Goal: Use online tool/utility: Utilize a website feature to perform a specific function

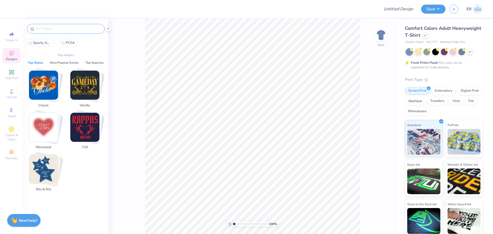
click at [59, 30] on input "text" at bounding box center [68, 28] width 66 height 5
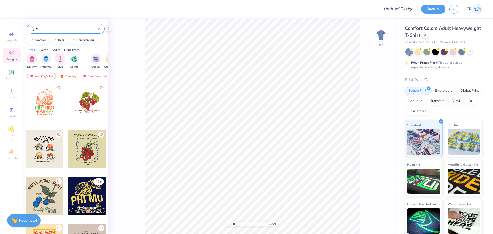
type input "f"
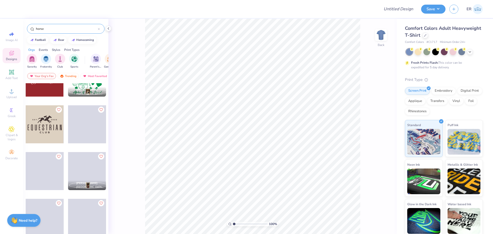
scroll to position [539, 0]
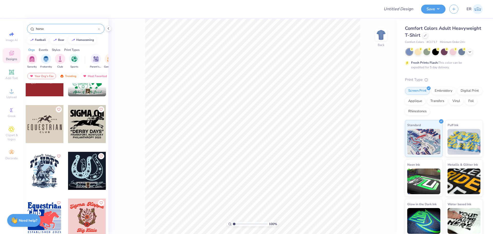
type input "horse"
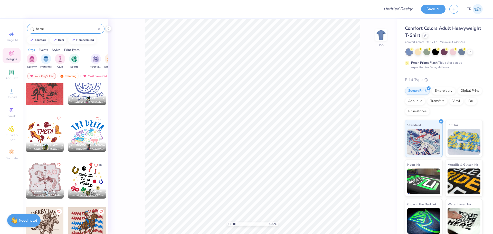
scroll to position [1079, 0]
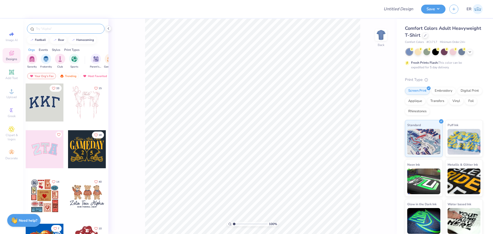
click at [49, 33] on div at bounding box center [66, 29] width 78 height 10
click at [52, 28] on input "text" at bounding box center [68, 28] width 66 height 5
click at [15, 131] on div "Clipart & logos" at bounding box center [12, 133] width 18 height 19
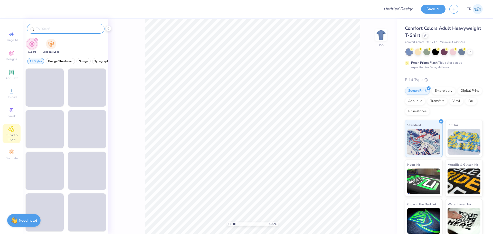
click at [65, 30] on input "text" at bounding box center [68, 28] width 66 height 5
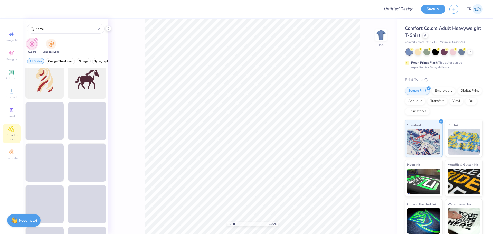
scroll to position [257, 0]
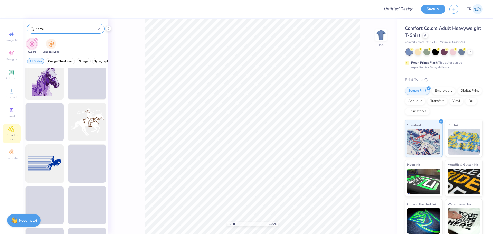
click at [58, 31] on input "horse" at bounding box center [66, 28] width 62 height 5
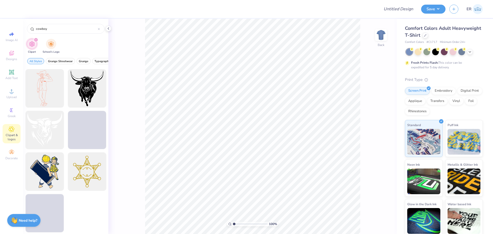
scroll to position [1332, 0]
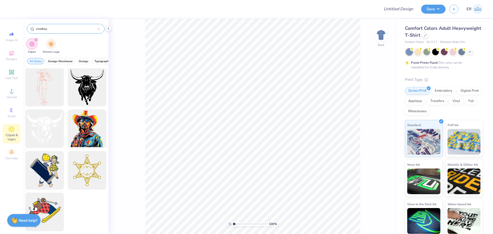
click at [63, 29] on input "cowboy" at bounding box center [66, 28] width 62 height 5
type input "h"
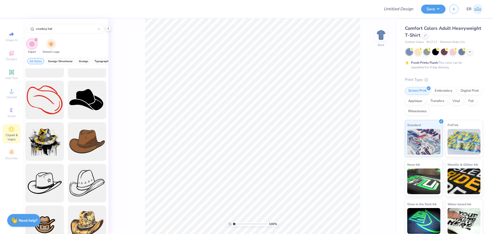
scroll to position [128, 0]
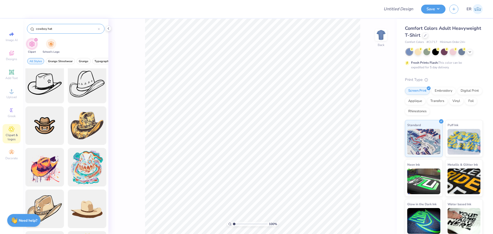
click at [58, 29] on input "cowboy hat" at bounding box center [66, 28] width 62 height 5
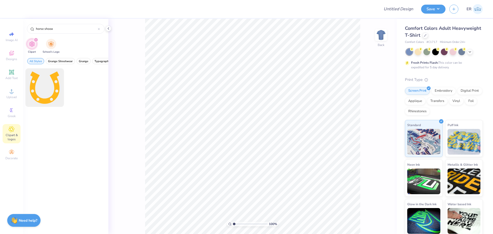
type input "horse shoea"
click at [15, 52] on div "Designs" at bounding box center [12, 55] width 18 height 15
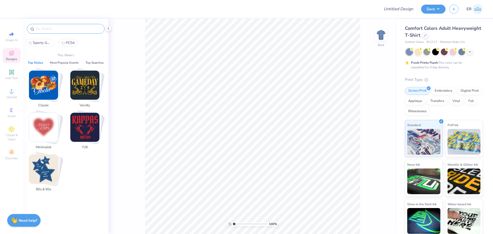
click at [60, 29] on input "text" at bounding box center [68, 28] width 66 height 5
type input "s"
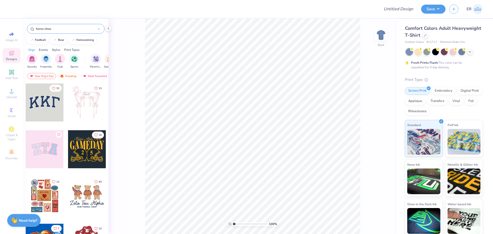
type input "horse shoe"
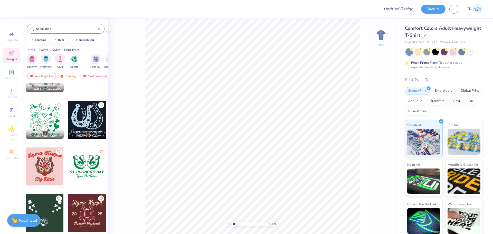
scroll to position [77, 0]
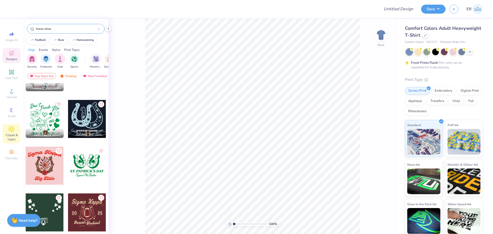
click at [13, 134] on span "Clipart & logos" at bounding box center [12, 137] width 18 height 8
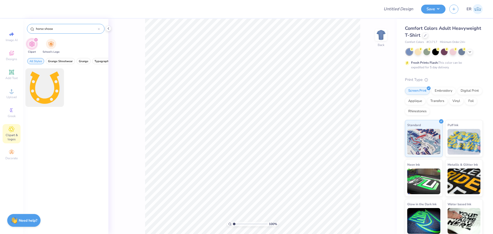
click at [67, 28] on input "horse shoea" at bounding box center [66, 28] width 62 height 5
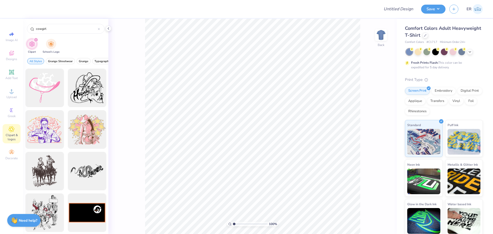
scroll to position [292, 0]
click at [69, 30] on input "cowgirl" at bounding box center [66, 28] width 62 height 5
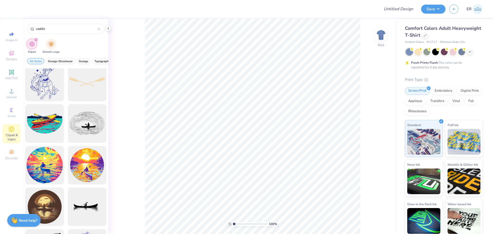
scroll to position [0, 0]
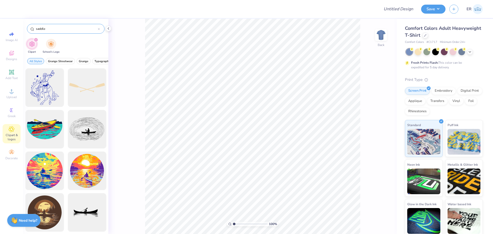
click at [59, 31] on div "saddle" at bounding box center [66, 29] width 78 height 10
click at [60, 31] on input "saddle" at bounding box center [66, 28] width 62 height 5
type input "horse saddle"
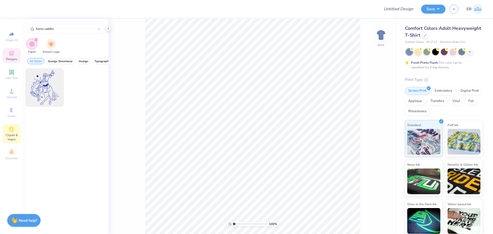
click at [12, 51] on icon at bounding box center [11, 53] width 5 height 5
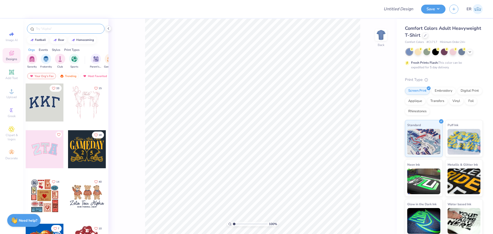
click at [66, 31] on input "text" at bounding box center [68, 28] width 66 height 5
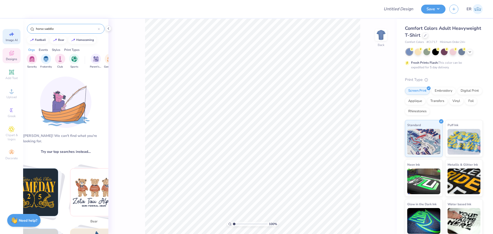
drag, startPoint x: 45, startPoint y: 30, endPoint x: 19, endPoint y: 37, distance: 27.1
click at [19, 37] on div "Design Title Save ER Image AI Designs Add Text Upload Greek Clipart & logos Dec…" at bounding box center [246, 117] width 493 height 234
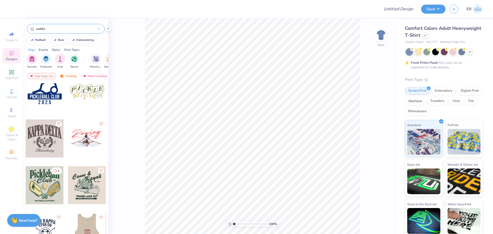
scroll to position [148, 0]
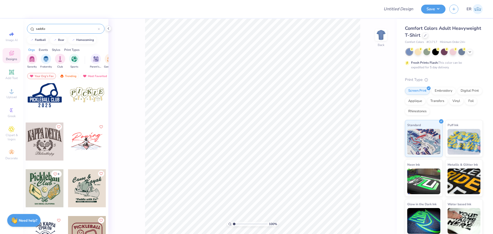
click at [76, 28] on input "saddle" at bounding box center [66, 28] width 62 height 5
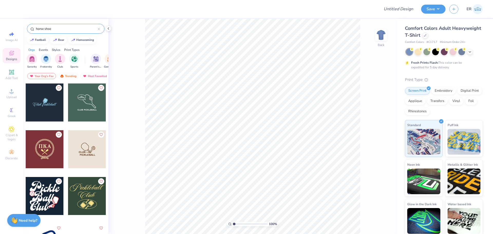
type input "horse shoe"
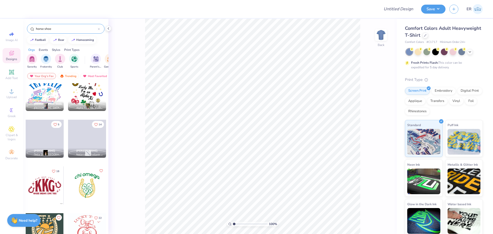
scroll to position [344, 0]
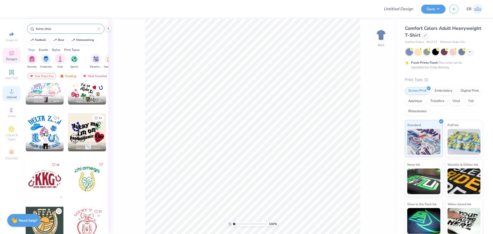
click at [13, 91] on icon at bounding box center [11, 91] width 6 height 6
drag, startPoint x: 6, startPoint y: 56, endPoint x: 10, endPoint y: 46, distance: 10.6
click at [7, 55] on div "Designs" at bounding box center [12, 55] width 18 height 15
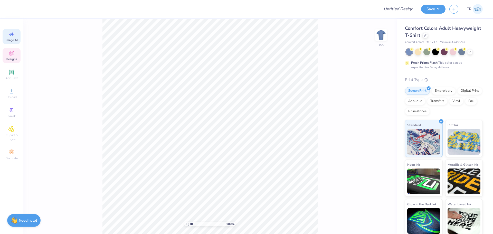
click at [10, 39] on span "Image AI" at bounding box center [12, 40] width 12 height 4
select select "4"
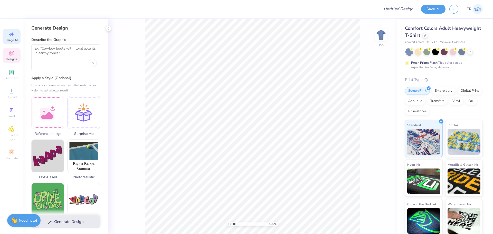
click at [6, 53] on div "Designs" at bounding box center [12, 55] width 18 height 15
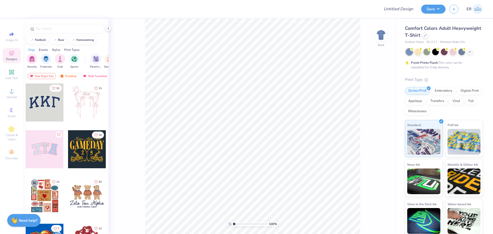
drag, startPoint x: 15, startPoint y: 136, endPoint x: 21, endPoint y: 125, distance: 12.3
click at [15, 136] on span "Clipart & logos" at bounding box center [12, 137] width 18 height 8
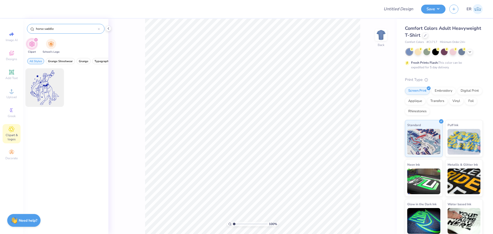
click at [72, 28] on input "horse saddle" at bounding box center [66, 28] width 62 height 5
type input "horse shoe"
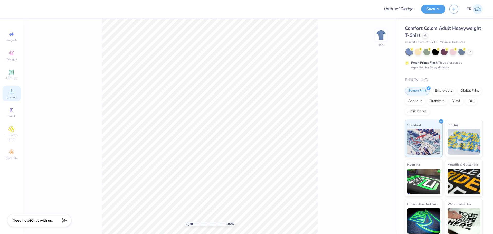
click at [11, 96] on span "Upload" at bounding box center [11, 97] width 10 height 4
click at [11, 130] on icon at bounding box center [11, 129] width 3 height 3
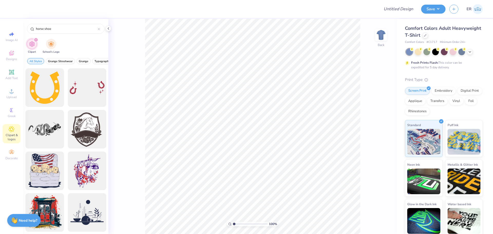
scroll to position [1, 0]
click at [72, 29] on input "horse shoe" at bounding box center [66, 28] width 62 height 5
drag, startPoint x: 45, startPoint y: 28, endPoint x: 35, endPoint y: 31, distance: 10.6
click at [34, 31] on div "horse shoe" at bounding box center [66, 29] width 78 height 10
type input "shoe"
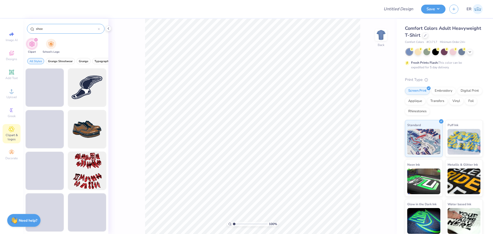
click at [53, 28] on input "shoe" at bounding box center [66, 28] width 62 height 5
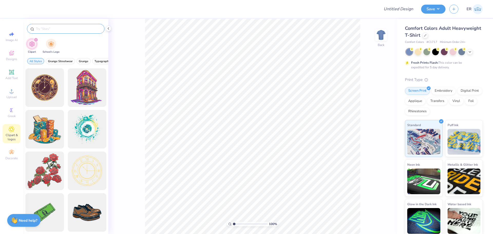
click at [71, 30] on input "text" at bounding box center [68, 28] width 66 height 5
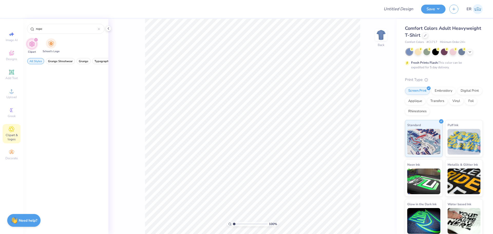
scroll to position [306, 0]
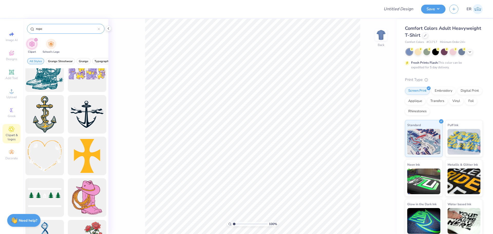
click at [59, 30] on input "rope" at bounding box center [66, 28] width 62 height 5
type input "rope border"
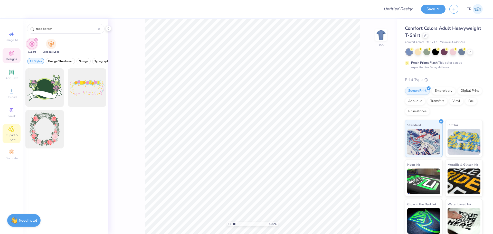
click at [9, 53] on icon at bounding box center [11, 53] width 6 height 6
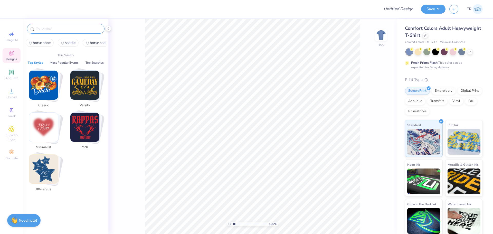
click at [61, 27] on input "text" at bounding box center [68, 28] width 66 height 5
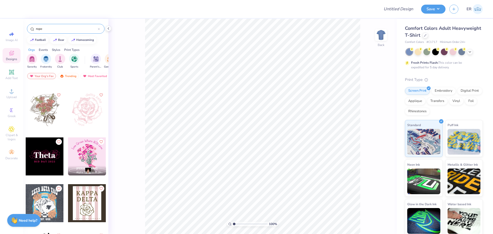
scroll to position [976, 0]
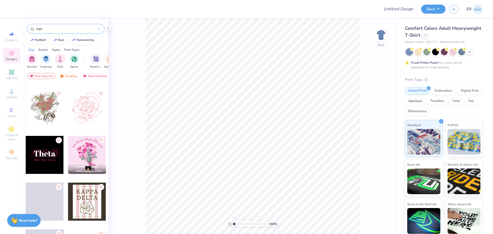
click at [67, 31] on input "rope" at bounding box center [66, 28] width 62 height 5
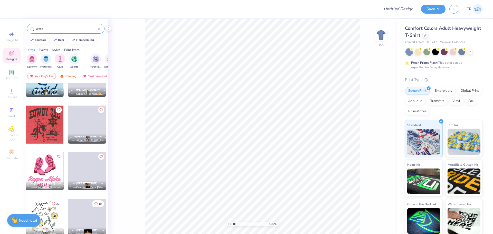
scroll to position [1156, 0]
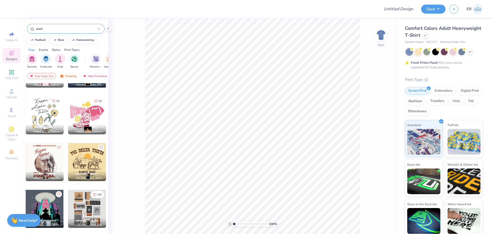
click at [63, 30] on input "west" at bounding box center [66, 28] width 62 height 5
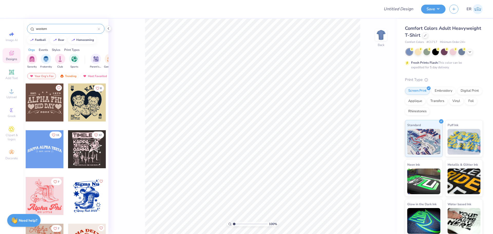
type input "western"
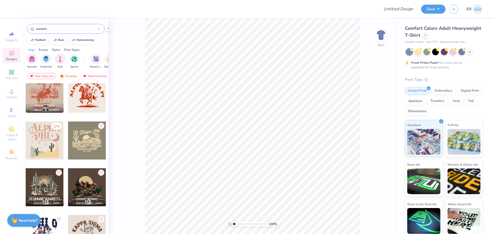
scroll to position [154, 0]
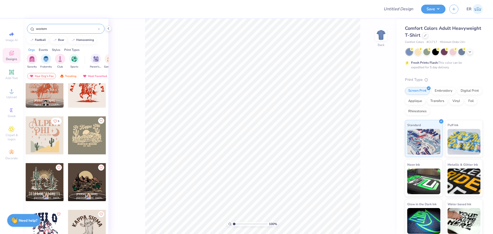
click at [72, 27] on input "western" at bounding box center [66, 28] width 62 height 5
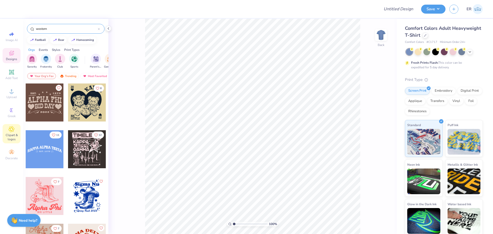
click at [11, 125] on div "Clipart & logos" at bounding box center [12, 133] width 18 height 19
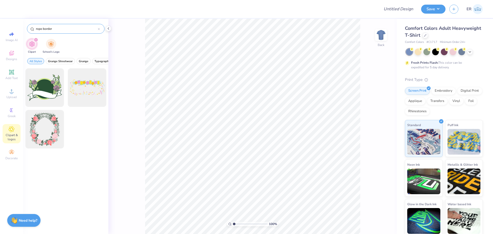
click at [61, 29] on input "rope border" at bounding box center [66, 28] width 62 height 5
type input "rope"
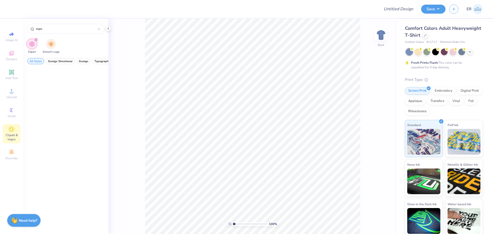
scroll to position [0, 0]
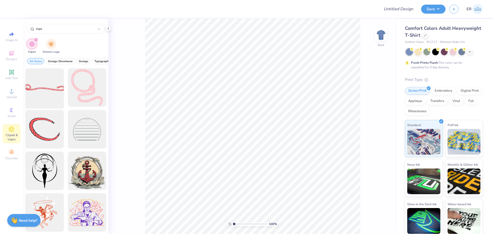
click at [48, 88] on div at bounding box center [44, 88] width 42 height 42
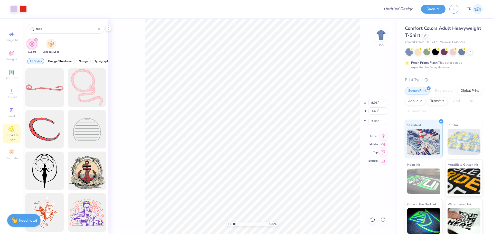
type input "8.96"
type input "1.48"
type input "10.50"
type input "1.43"
type input "8.96"
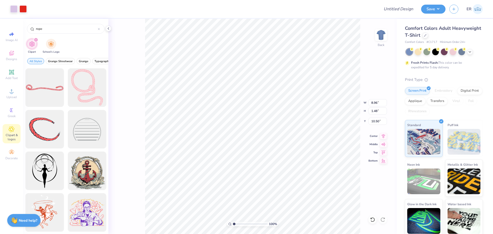
type input "6.76"
type input "1.16"
type input "7.27"
type input "6.70"
type input "1.20"
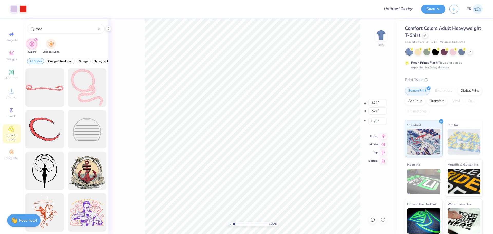
type input "7.97"
type input "6.65"
type input "3.63"
type input "9.80"
type input "1.20"
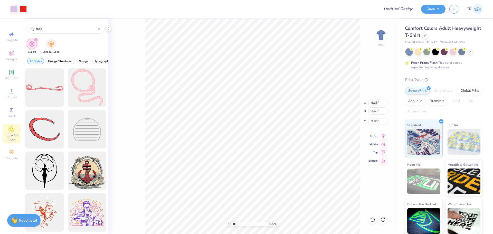
type input "7.27"
type input "7.97"
type input "1.16"
type input "7.07"
type input "8.17"
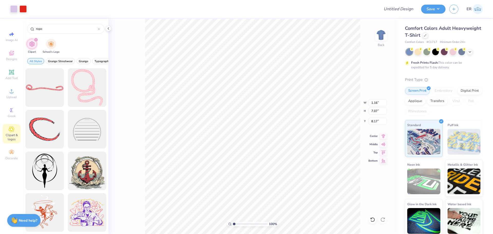
type input "5.74"
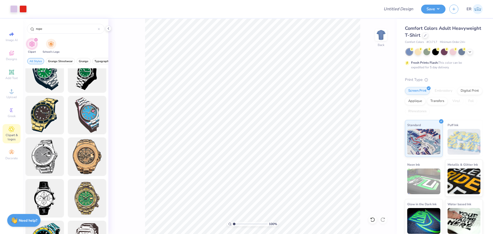
scroll to position [1524, 0]
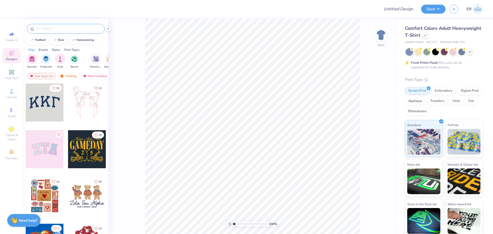
click at [60, 31] on div at bounding box center [66, 29] width 78 height 10
click at [9, 38] on div "Image AI" at bounding box center [12, 36] width 18 height 15
select select "4"
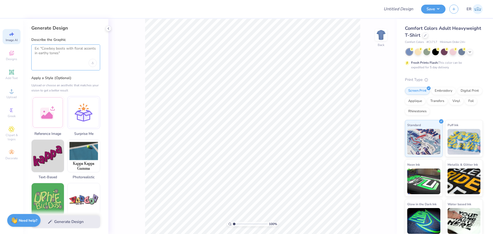
click at [53, 51] on textarea at bounding box center [66, 52] width 62 height 13
click at [94, 65] on div "Upload image" at bounding box center [93, 63] width 8 height 8
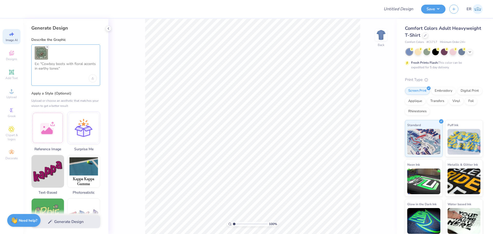
click at [62, 64] on textarea at bounding box center [66, 68] width 62 height 13
type textarea "M"
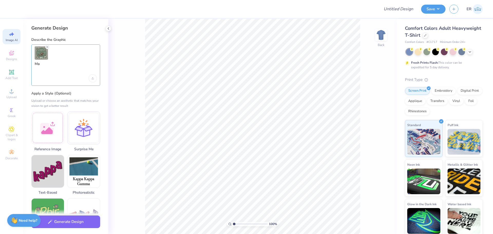
type textarea "M"
type textarea "T"
type textarea "Same design"
click at [75, 224] on button "Generate Design" at bounding box center [65, 220] width 69 height 13
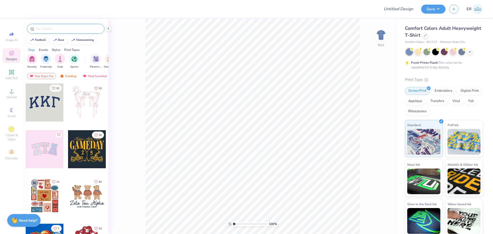
click at [62, 32] on div at bounding box center [66, 29] width 78 height 10
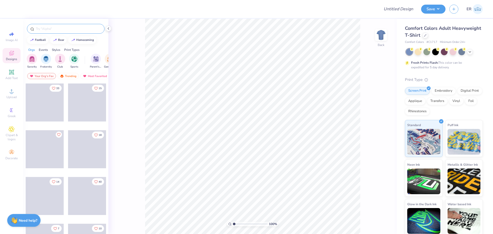
click at [62, 30] on input "text" at bounding box center [68, 28] width 66 height 5
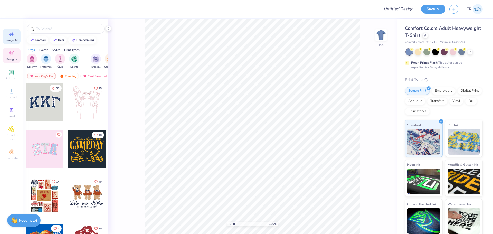
click at [15, 42] on span "Image AI" at bounding box center [12, 40] width 12 height 4
select select "4"
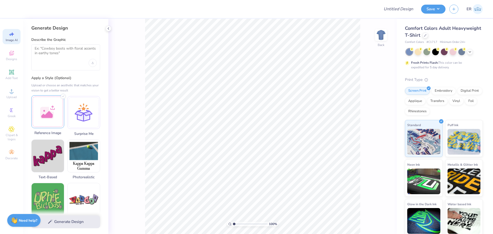
click at [51, 111] on div at bounding box center [47, 111] width 33 height 33
click at [76, 56] on textarea at bounding box center [66, 52] width 62 height 13
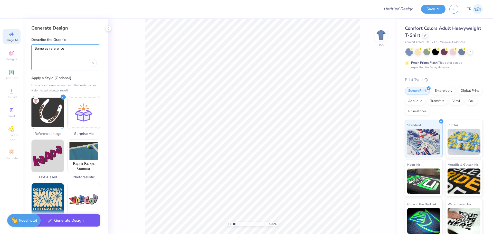
type textarea "Same as reference"
click at [65, 220] on button "Generate Design" at bounding box center [65, 220] width 69 height 13
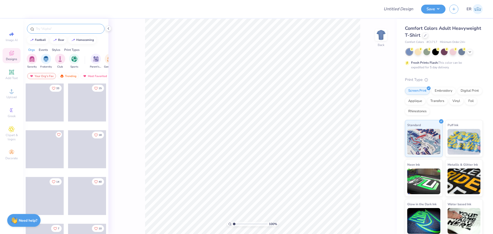
click at [64, 31] on input "text" at bounding box center [68, 28] width 66 height 5
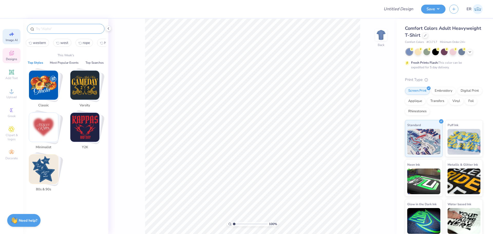
click at [16, 33] on div "Image AI" at bounding box center [12, 36] width 18 height 15
select select "4"
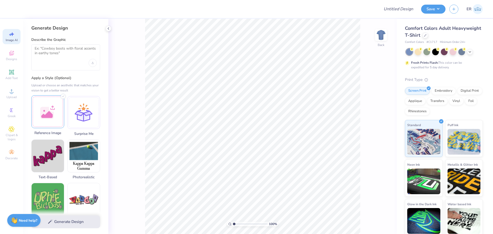
click at [49, 112] on div at bounding box center [47, 111] width 33 height 33
click at [75, 50] on textarea at bounding box center [66, 52] width 62 height 13
click at [38, 101] on icon at bounding box center [36, 100] width 6 height 6
click at [45, 108] on div at bounding box center [47, 111] width 33 height 33
click at [72, 54] on textarea at bounding box center [66, 52] width 62 height 13
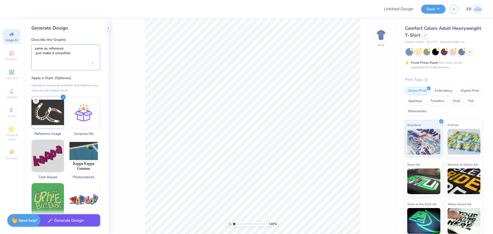
type textarea "same as reference just make it smoother"
click at [87, 226] on button "Generate Design" at bounding box center [65, 220] width 69 height 13
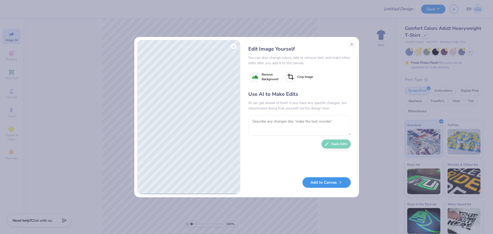
click at [329, 185] on button "Add to Canvas" at bounding box center [327, 182] width 48 height 11
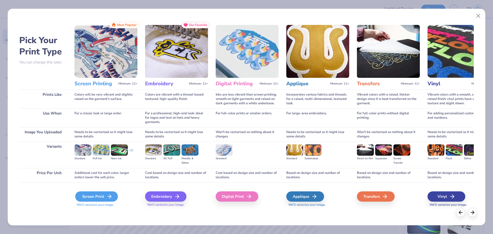
click at [103, 195] on div "Screen Print" at bounding box center [96, 196] width 43 height 10
click at [115, 43] on img at bounding box center [105, 51] width 63 height 53
click at [111, 201] on div "Screen Print" at bounding box center [96, 196] width 43 height 10
click at [106, 196] on icon at bounding box center [109, 196] width 6 height 6
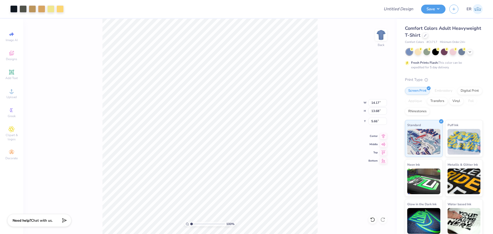
type input "11.49"
type input "11.09"
type input "3.00"
type input "7.55"
type input "9.55"
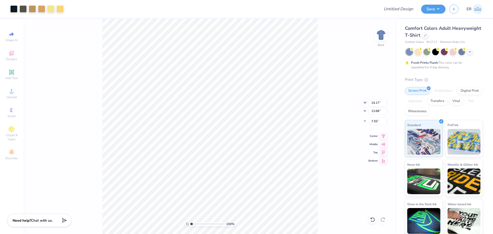
type input "9.22"
click at [216, 149] on li "Download vector" at bounding box center [212, 148] width 40 height 10
